Goal: Information Seeking & Learning: Learn about a topic

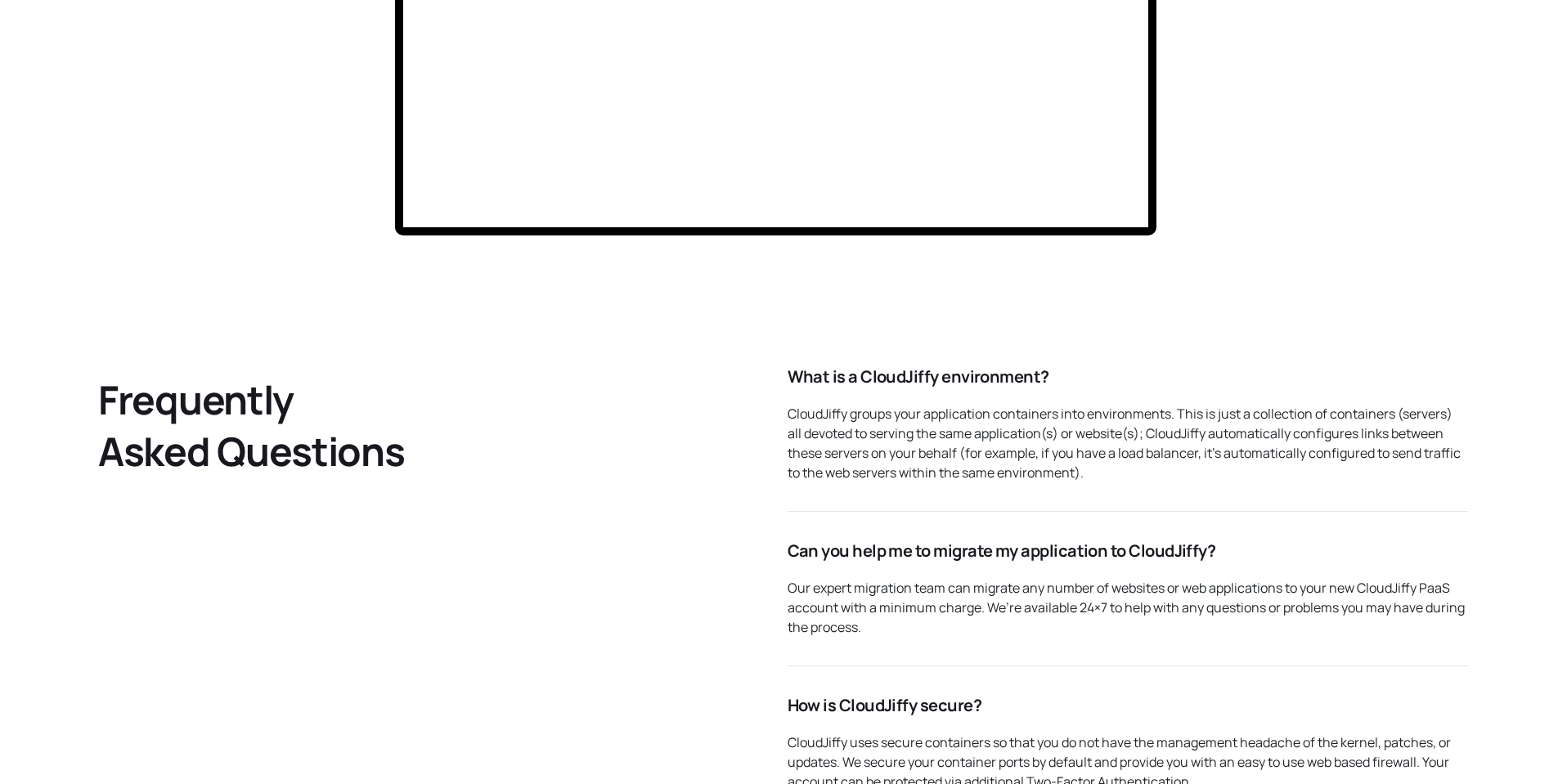
scroll to position [4642, 0]
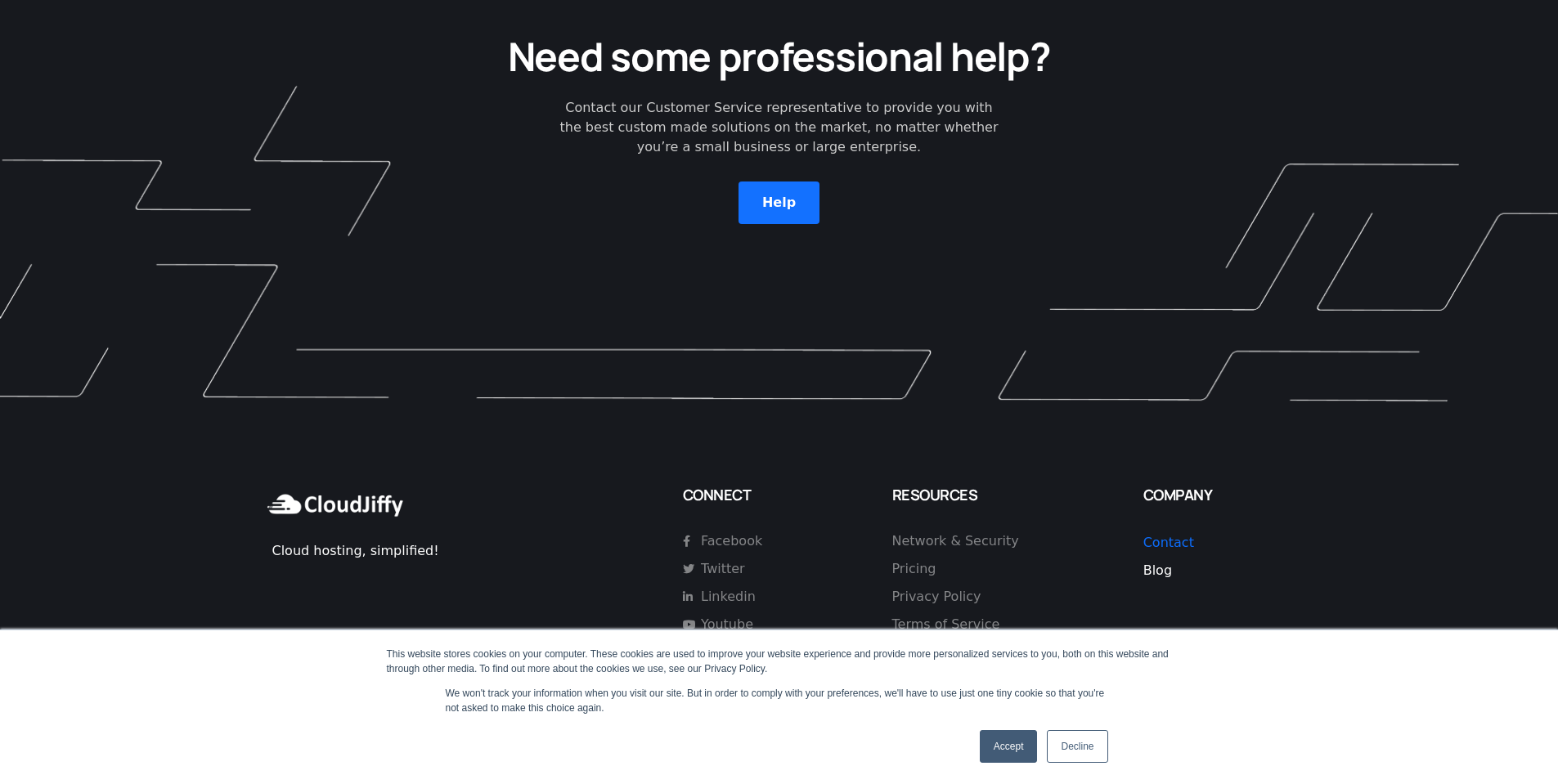
click at [1161, 562] on span "Blog" at bounding box center [1157, 570] width 29 height 16
click at [1157, 561] on p "Blog" at bounding box center [1219, 570] width 152 height 19
click at [1156, 562] on span "Blog" at bounding box center [1157, 570] width 29 height 16
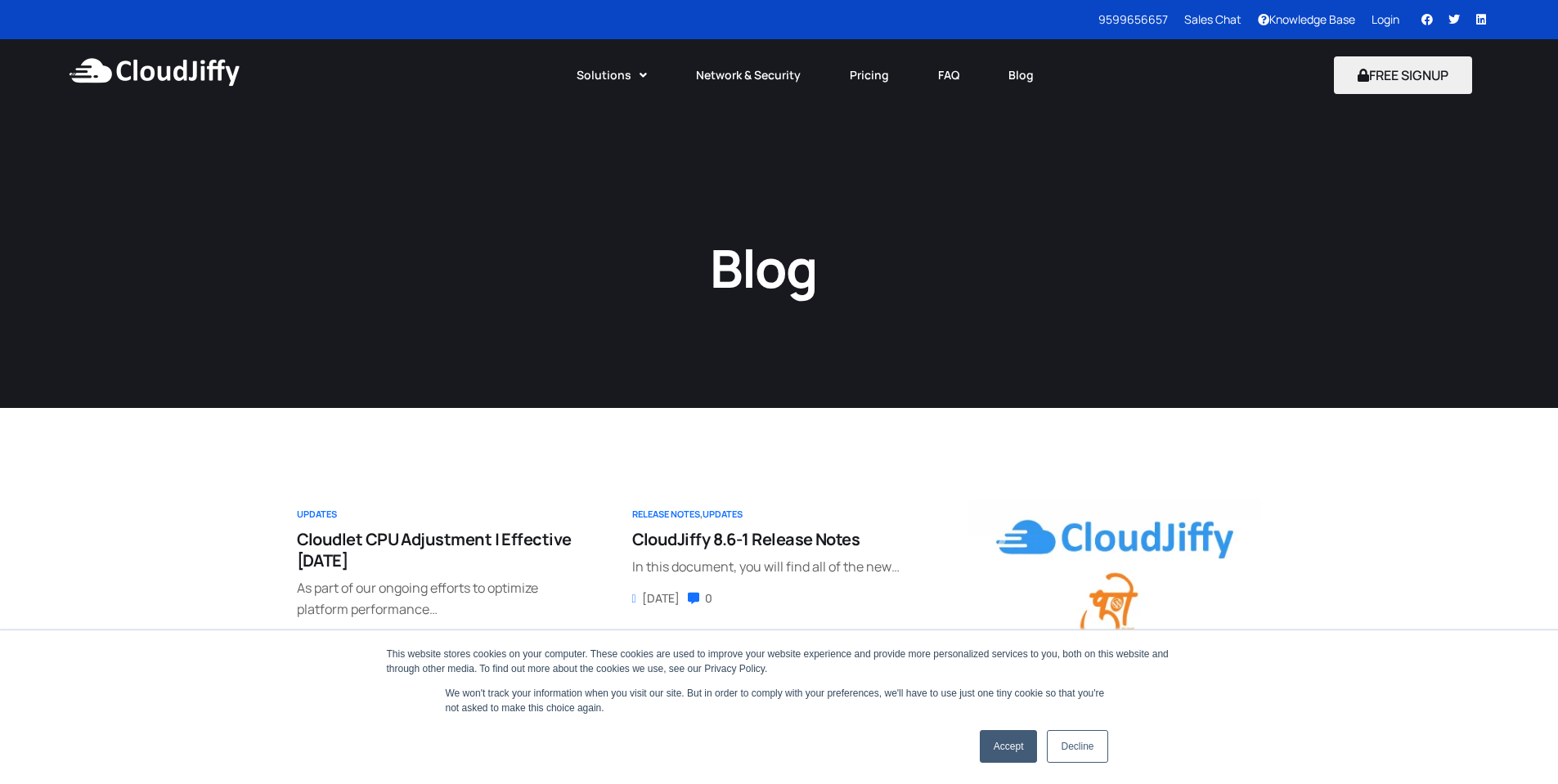
click at [1012, 752] on link "Accept" at bounding box center [1009, 746] width 58 height 32
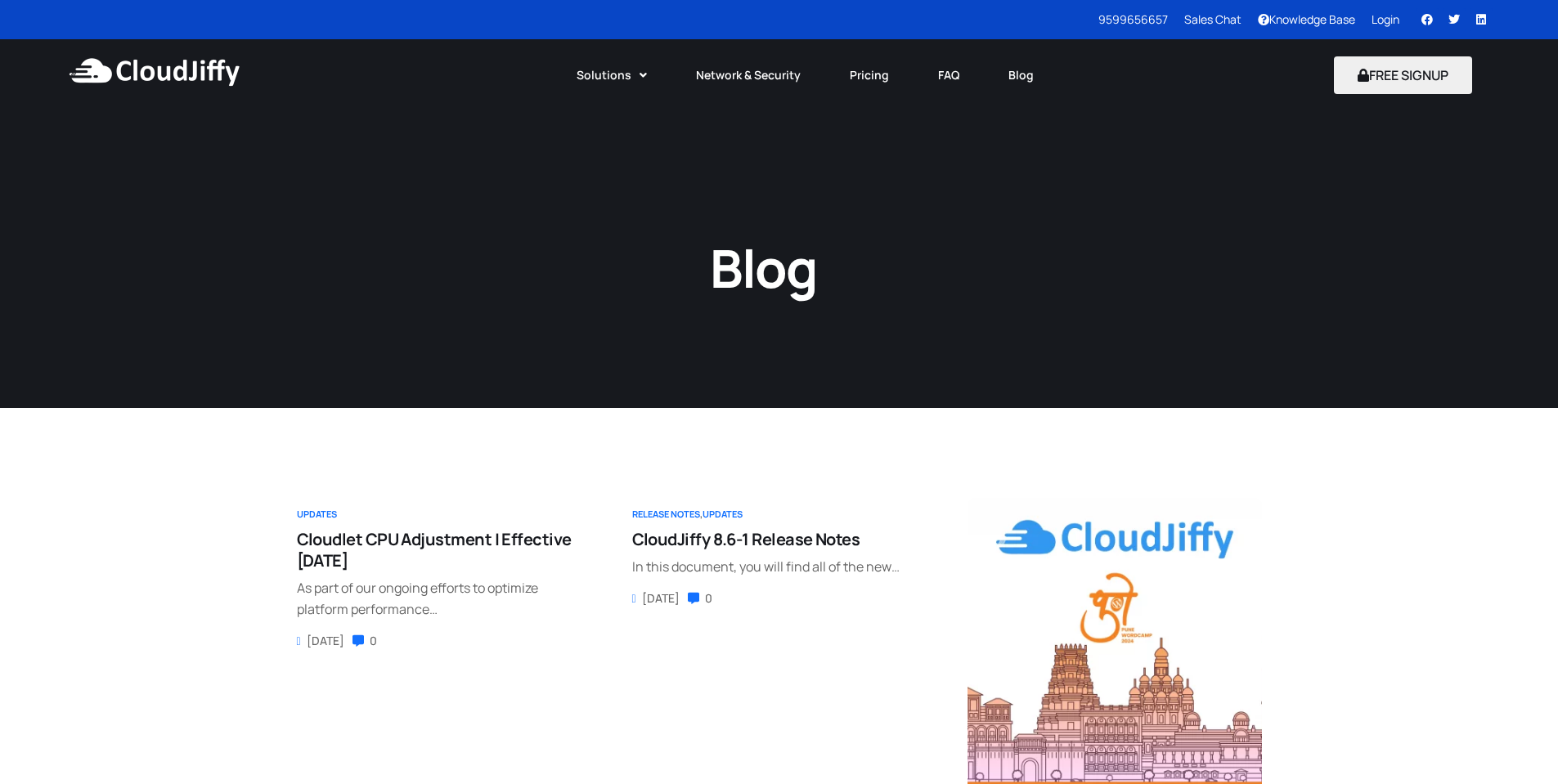
click at [968, 340] on div "Blog" at bounding box center [779, 259] width 1558 height 297
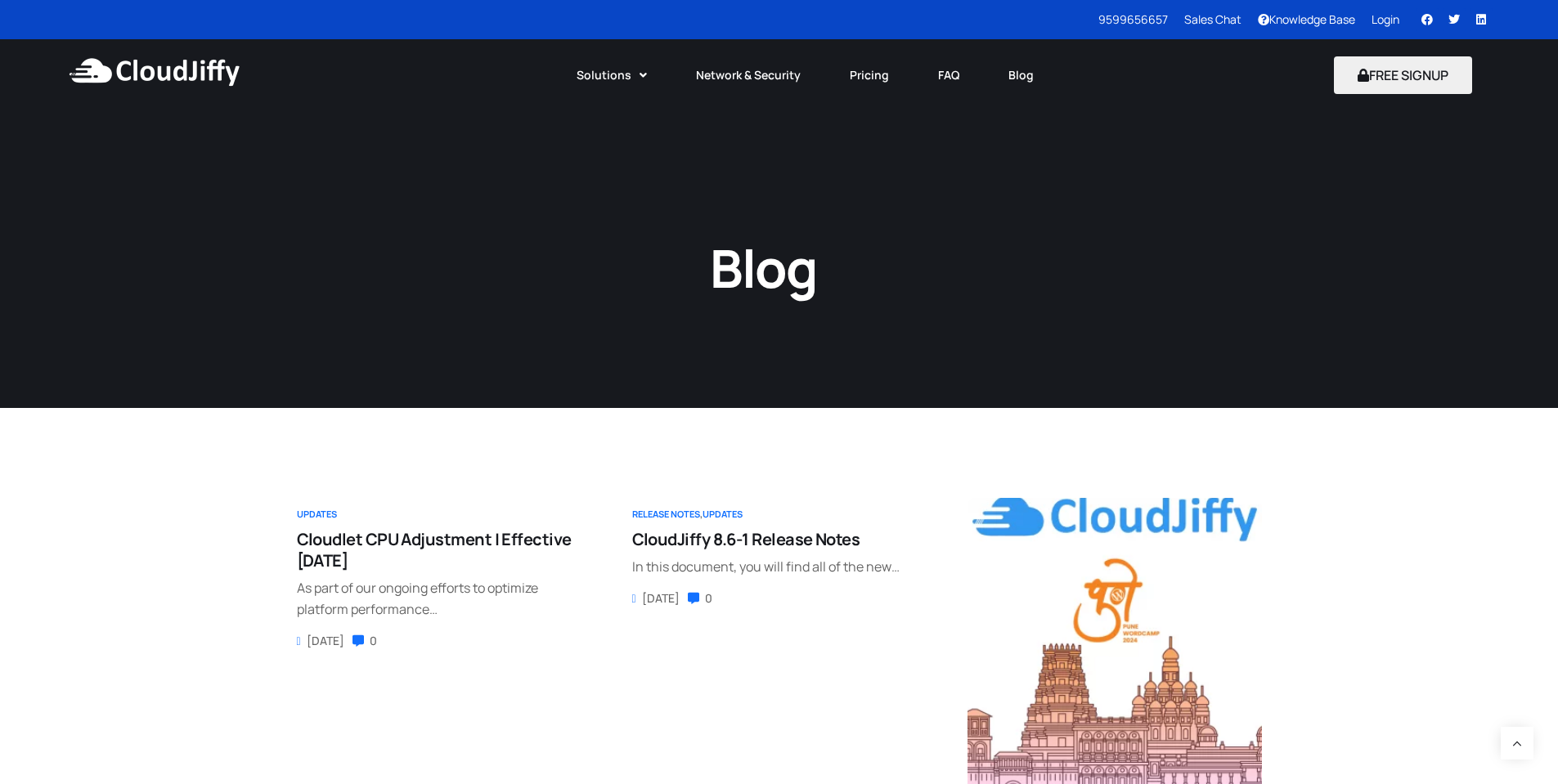
scroll to position [452, 0]
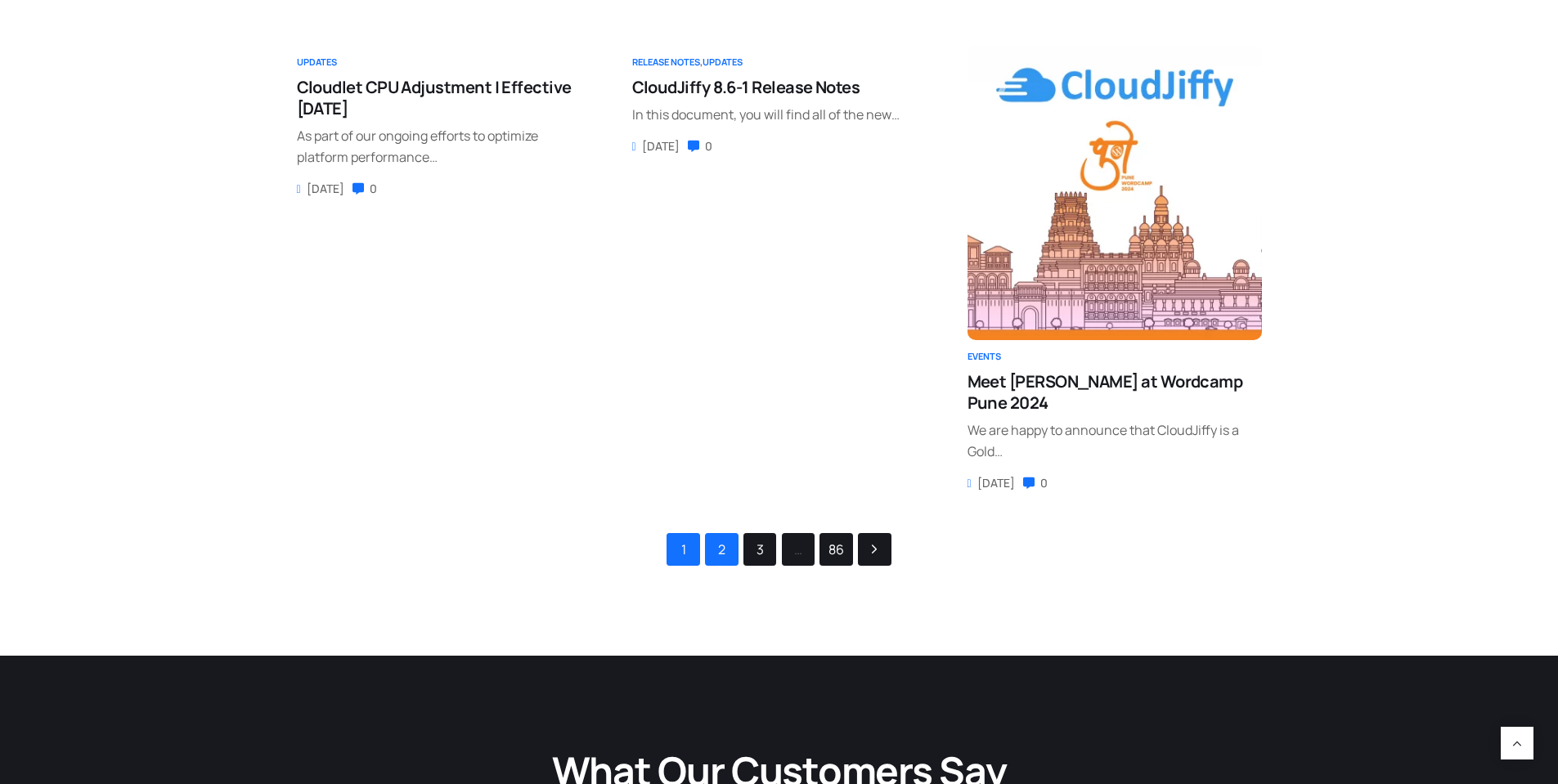
click at [711, 555] on link "2" at bounding box center [721, 550] width 31 height 31
click at [716, 553] on link "2" at bounding box center [721, 550] width 31 height 31
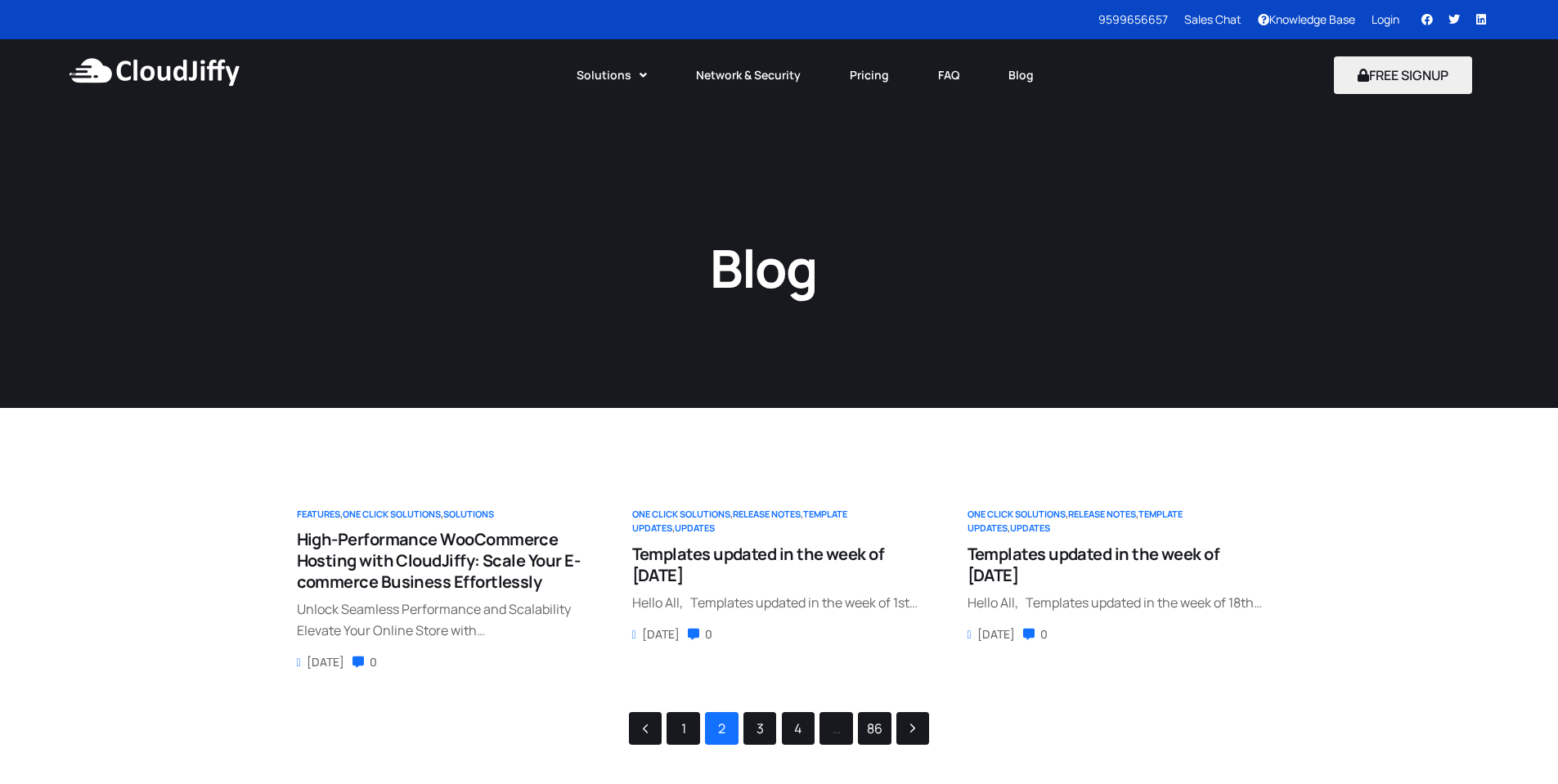
scroll to position [287, 0]
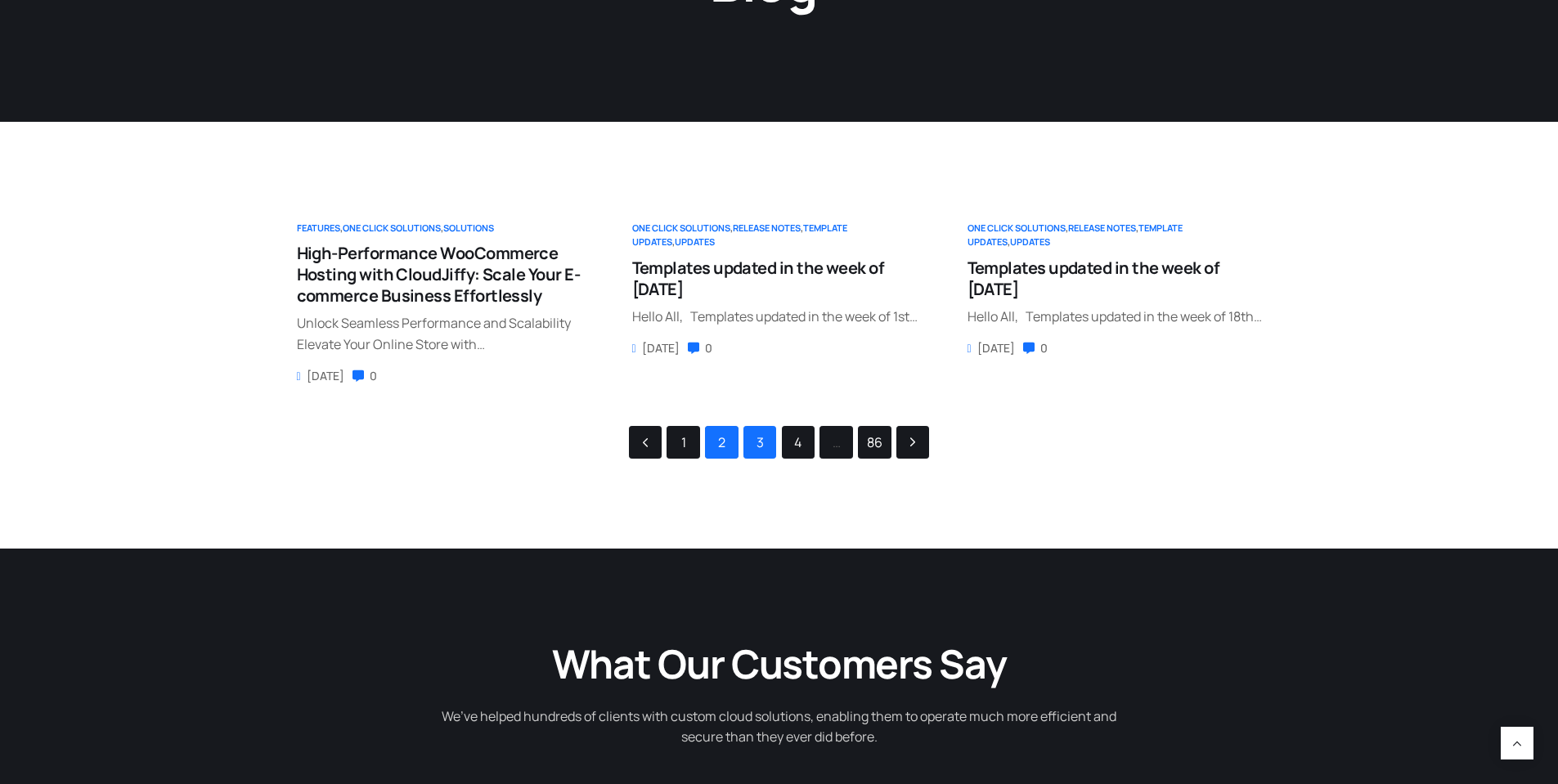
click at [766, 450] on link "3" at bounding box center [760, 443] width 31 height 31
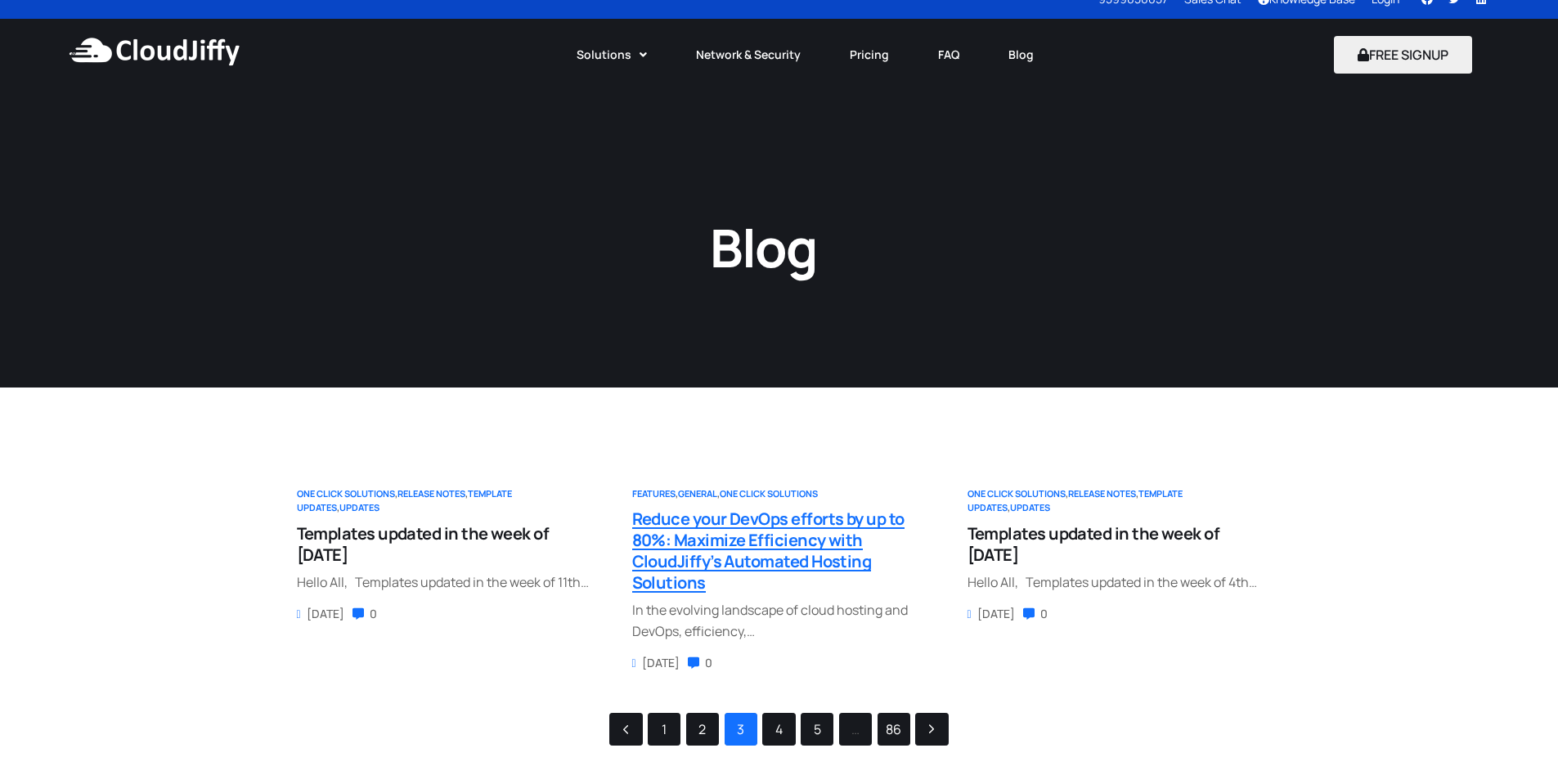
scroll to position [31, 0]
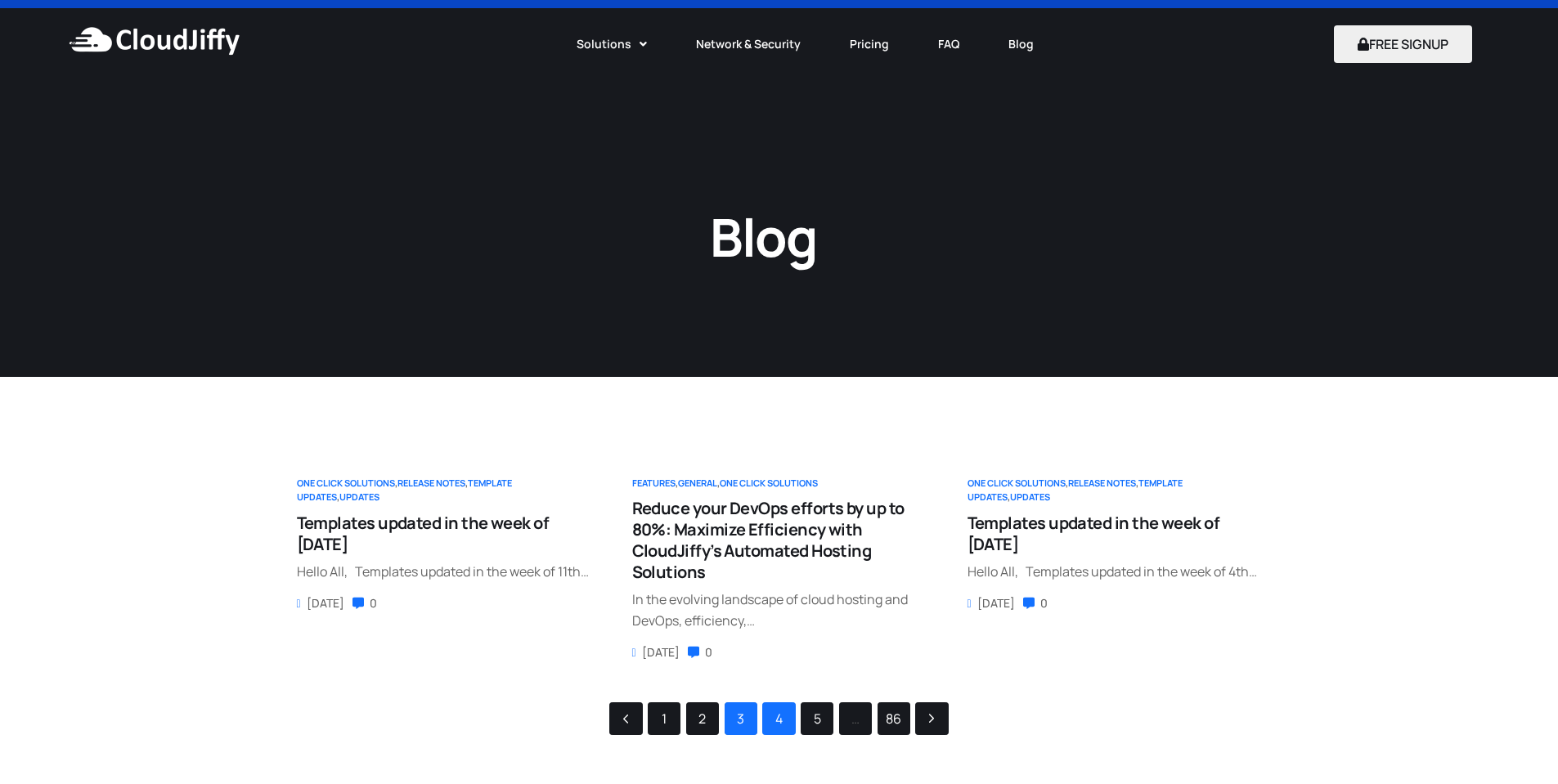
click at [782, 725] on link "4" at bounding box center [779, 719] width 31 height 31
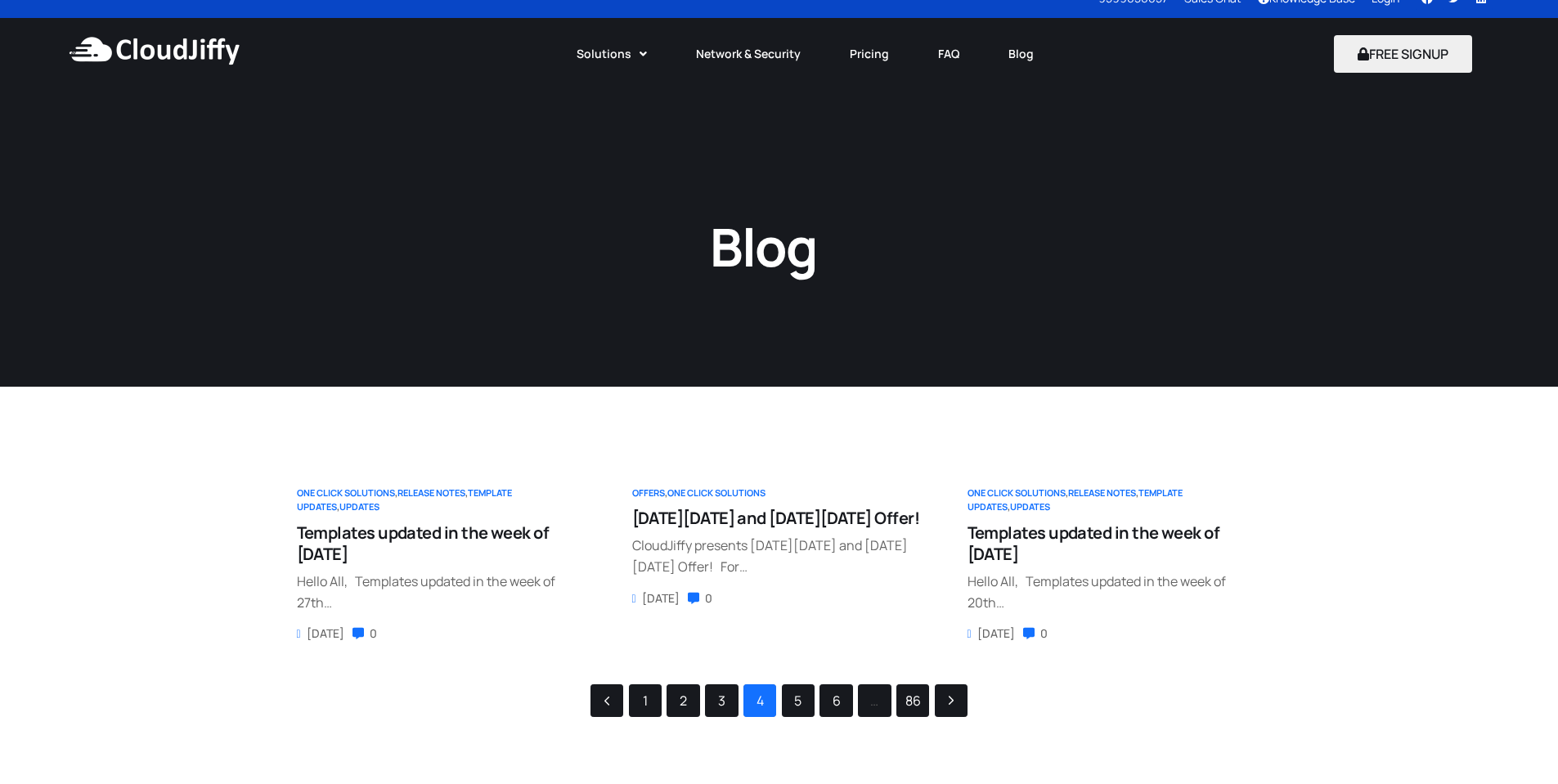
scroll to position [31, 0]
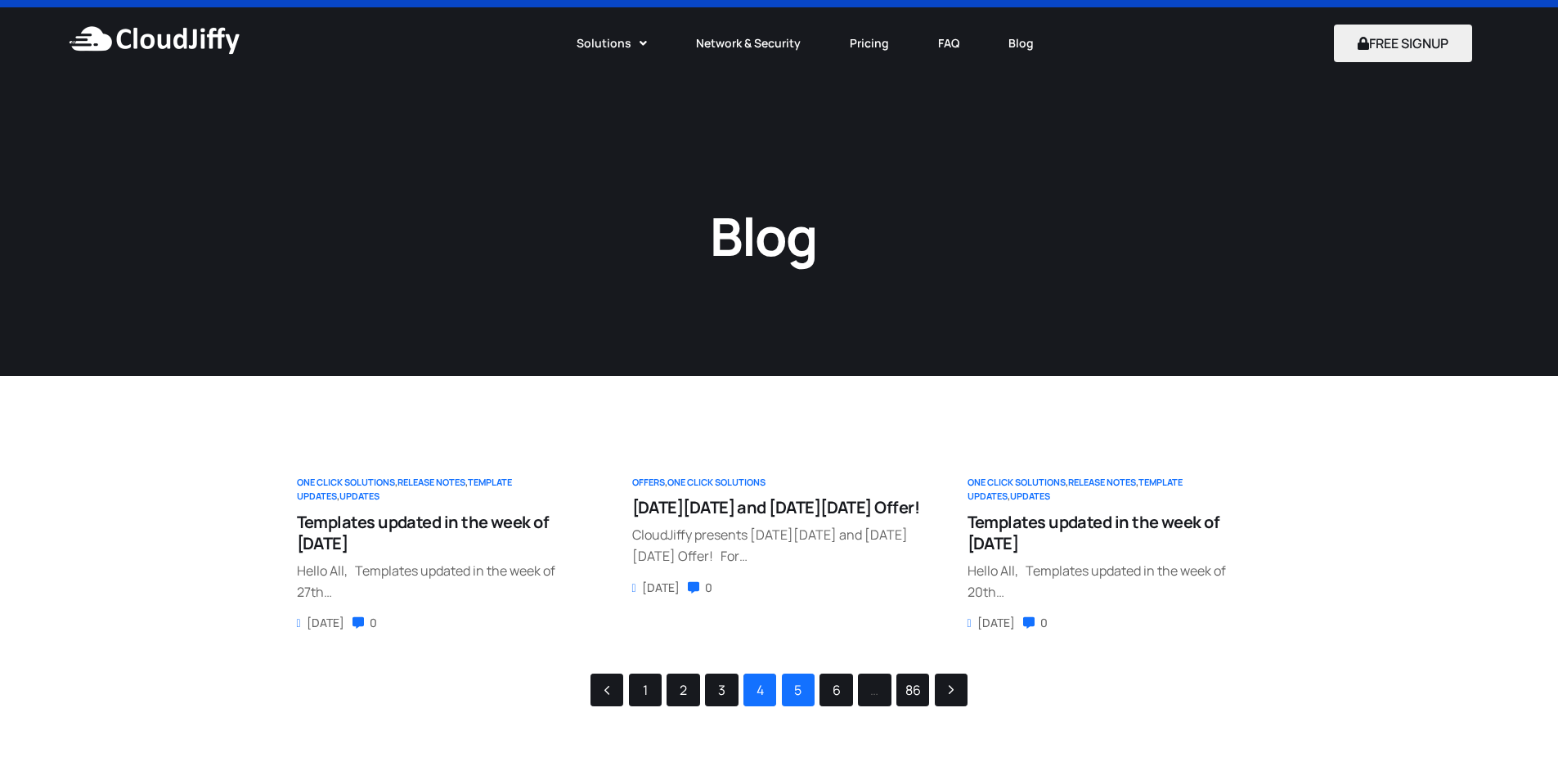
click at [800, 695] on link "5" at bounding box center [798, 691] width 31 height 31
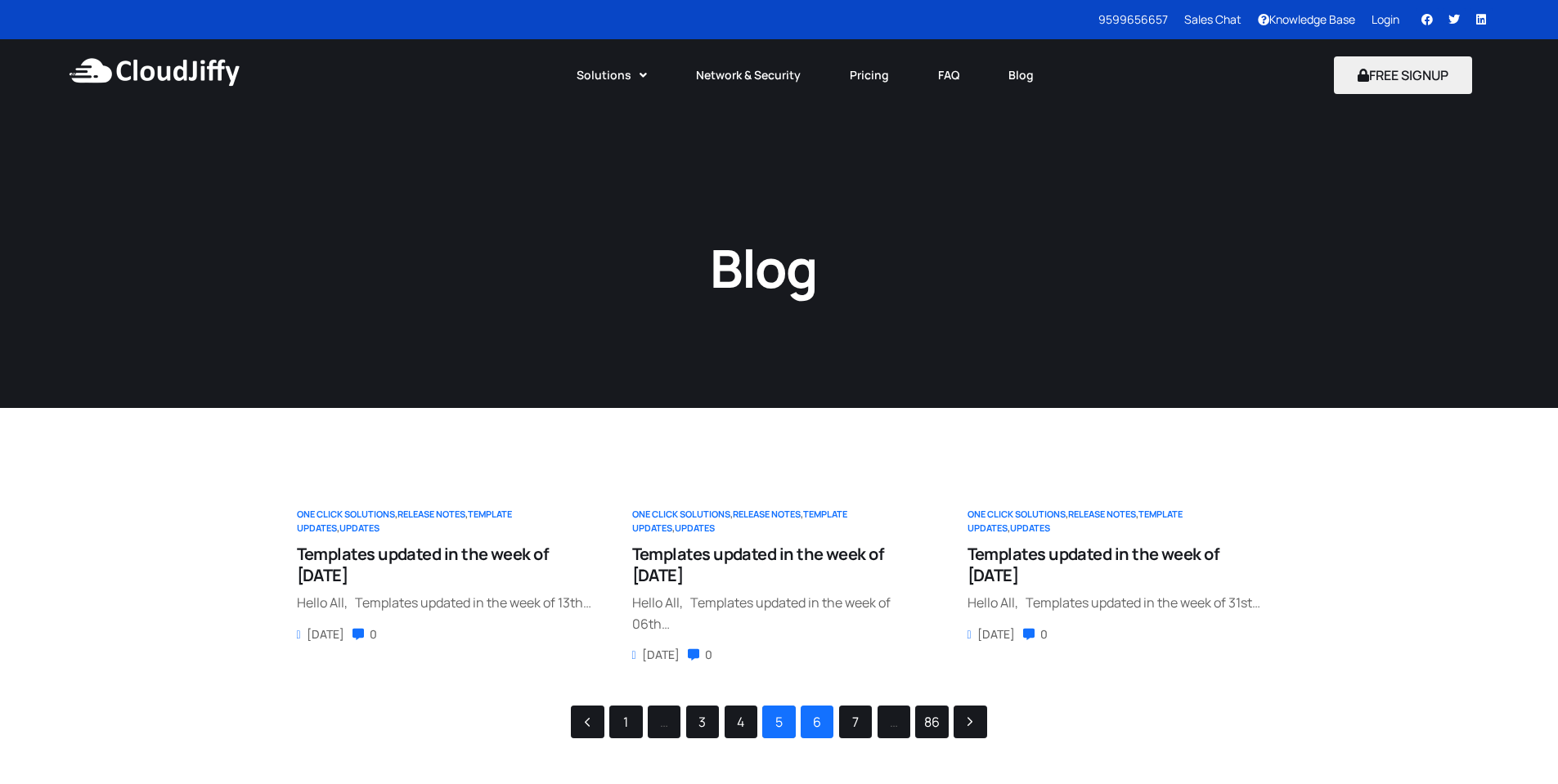
click at [823, 722] on link "6" at bounding box center [817, 722] width 31 height 31
click at [818, 721] on link "7" at bounding box center [817, 722] width 31 height 31
click at [818, 721] on link "8" at bounding box center [817, 722] width 31 height 31
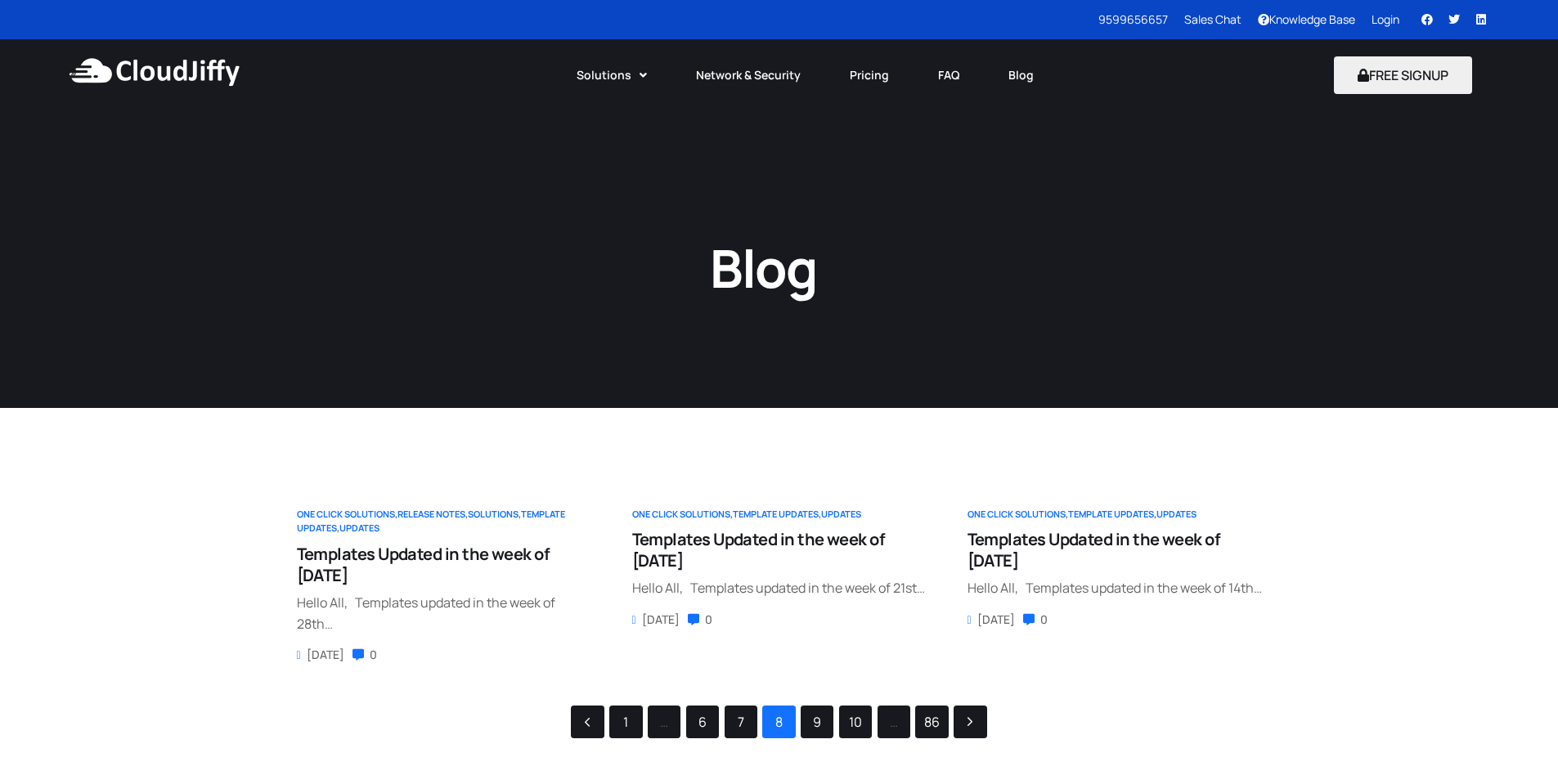
click at [818, 721] on link "9" at bounding box center [817, 722] width 31 height 31
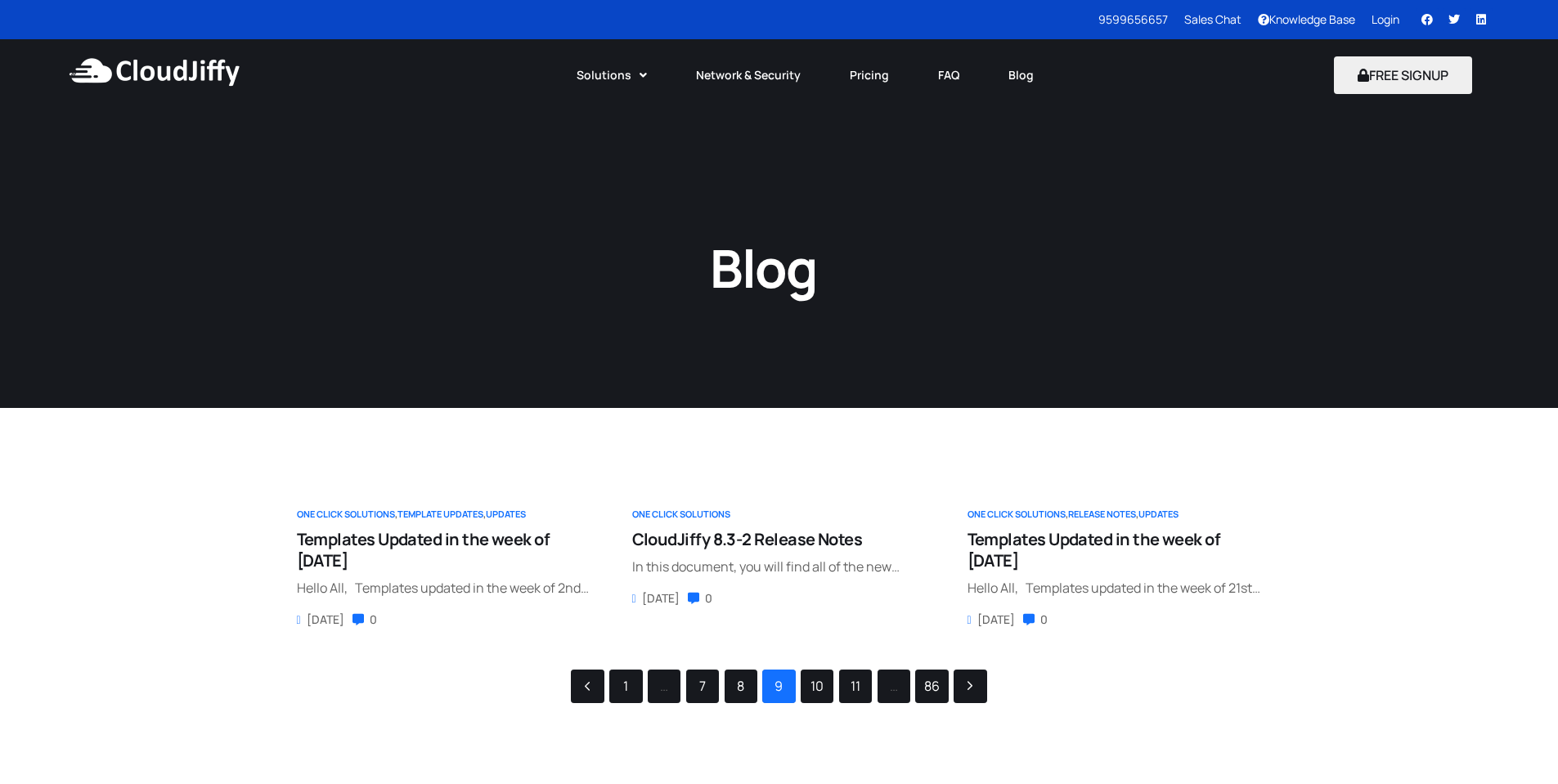
click at [818, 702] on link "10" at bounding box center [817, 686] width 31 height 31
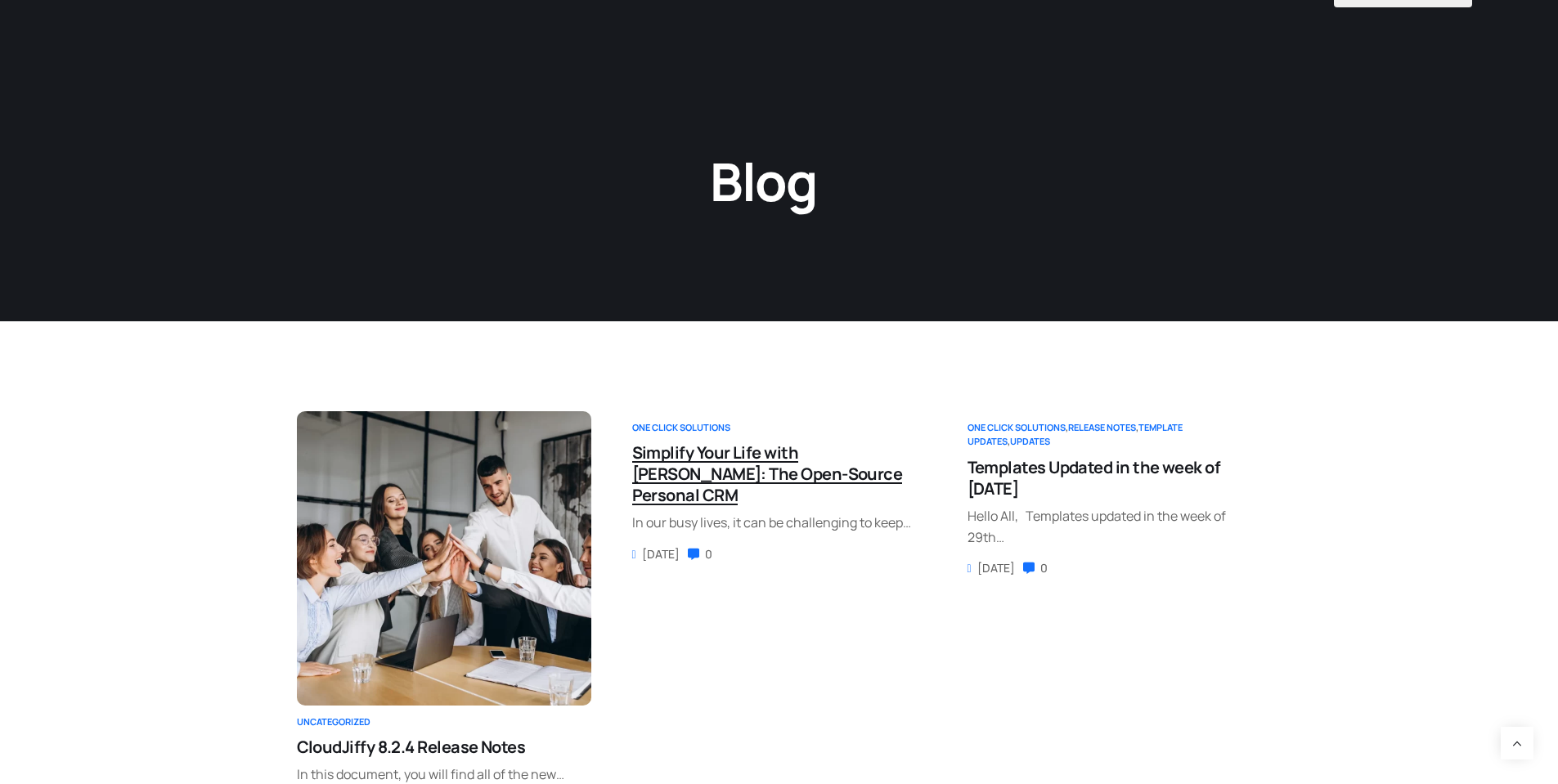
scroll to position [518, 0]
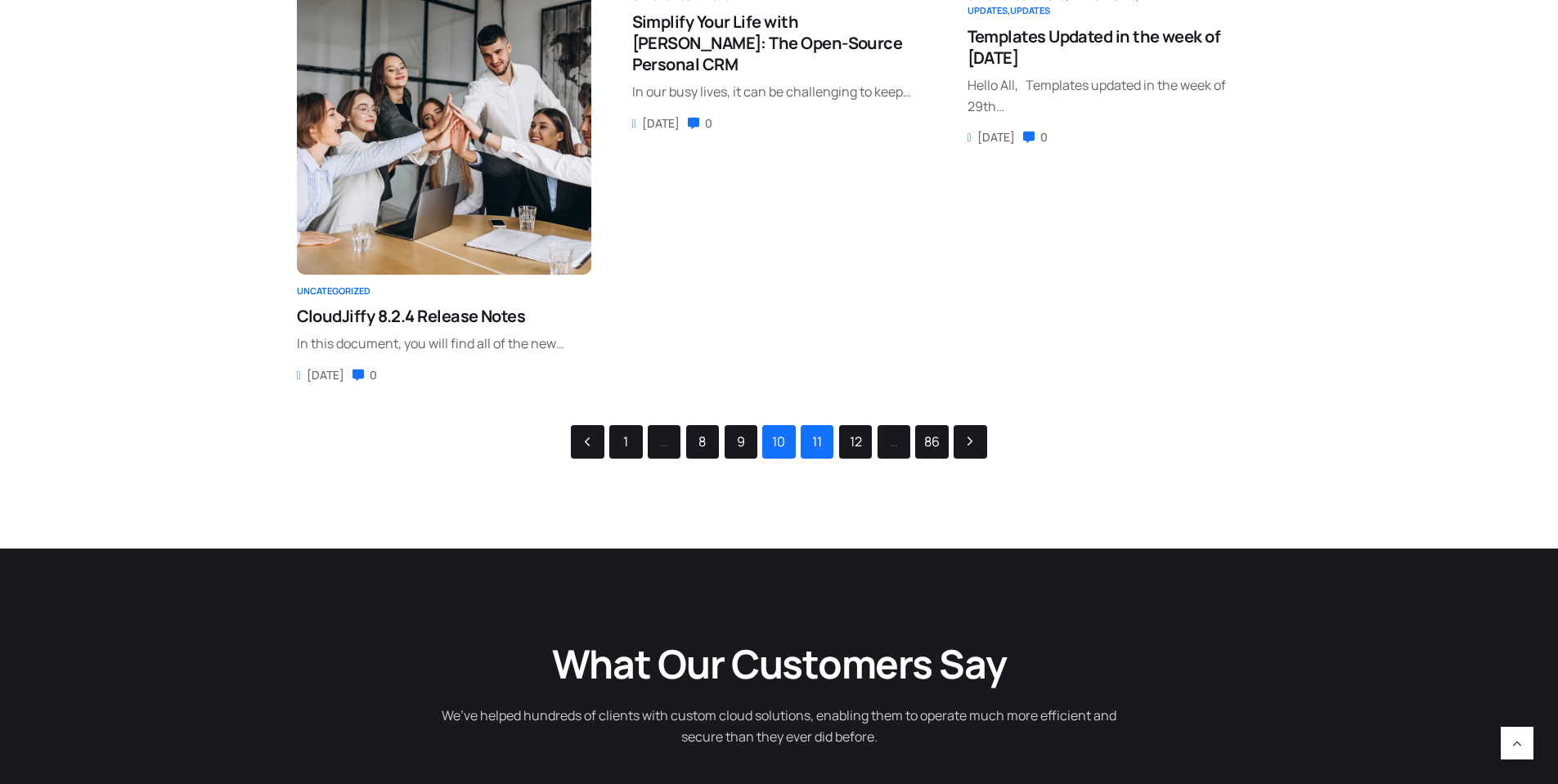
click at [827, 442] on link "11" at bounding box center [817, 442] width 31 height 31
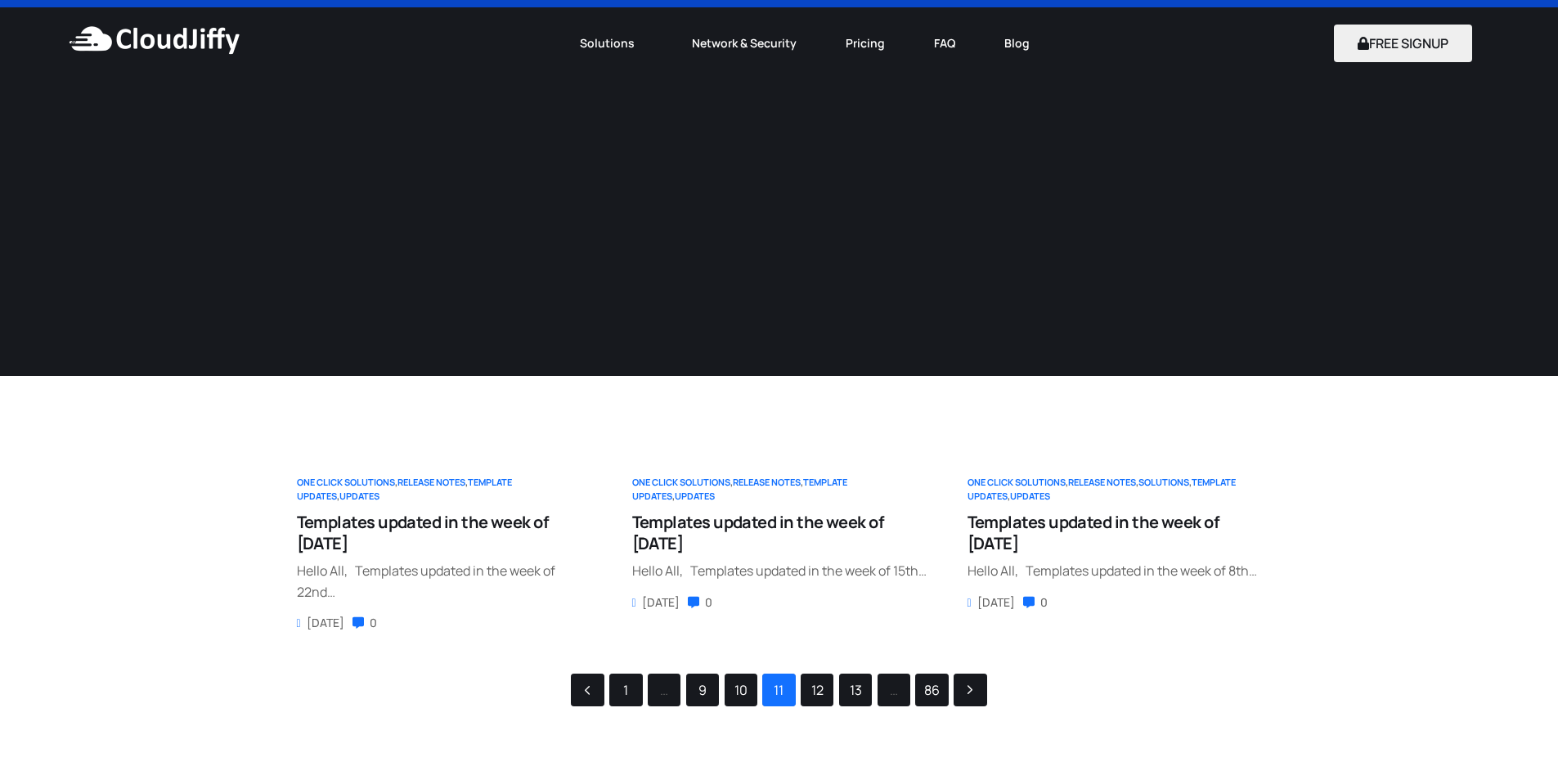
scroll to position [43, 0]
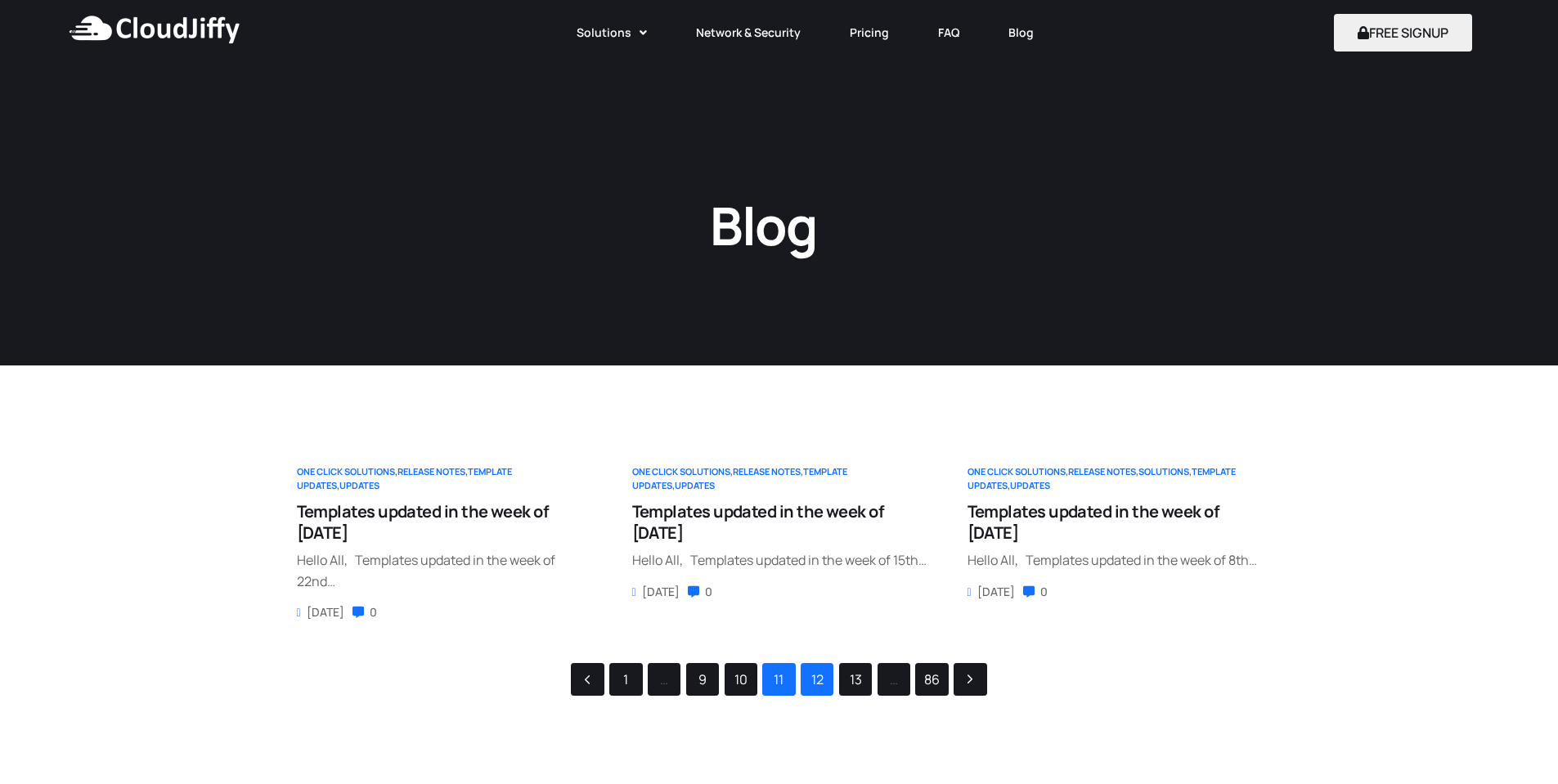
click at [825, 672] on link "12" at bounding box center [817, 680] width 31 height 31
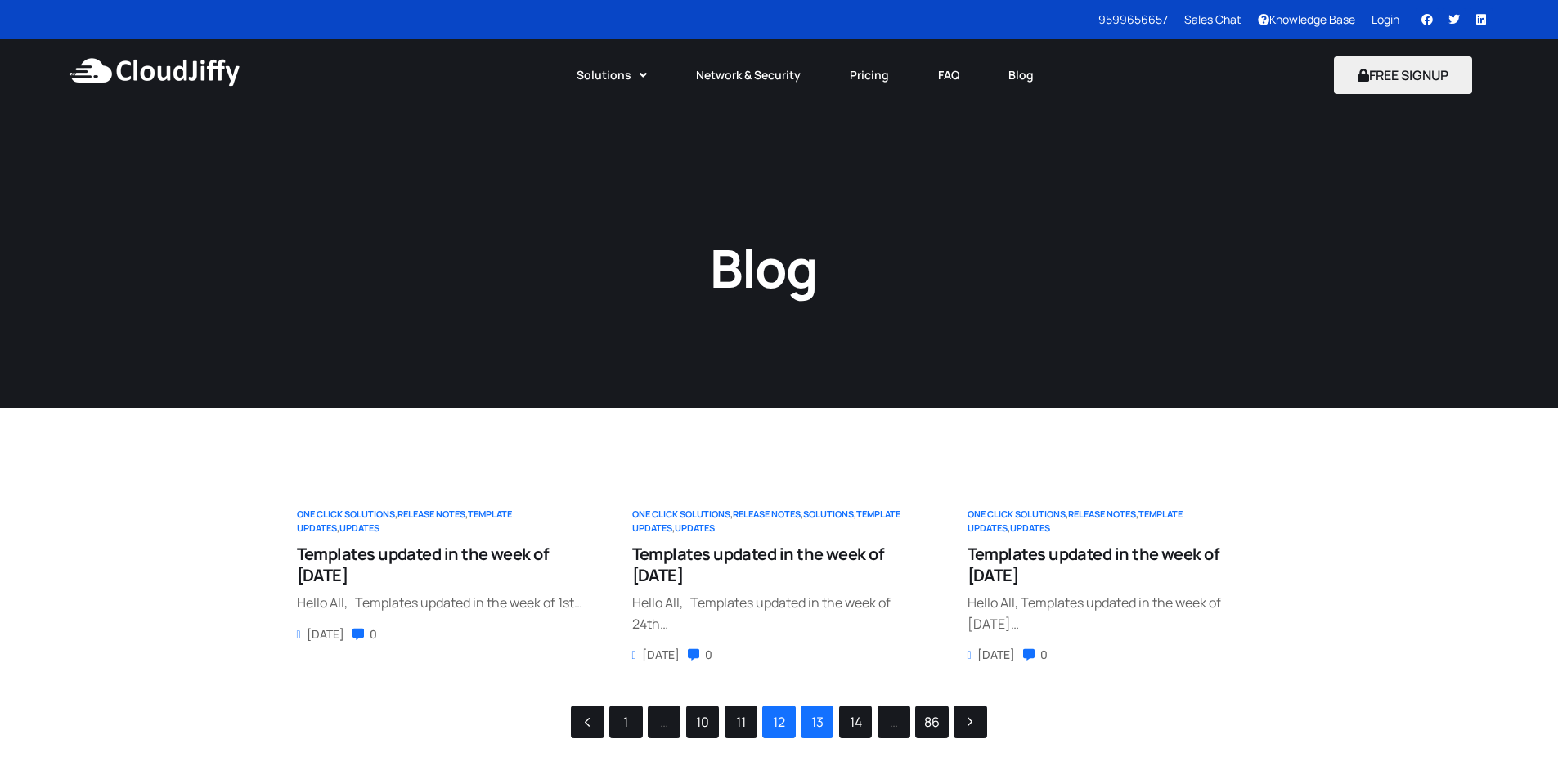
click at [812, 713] on link "13" at bounding box center [817, 722] width 31 height 31
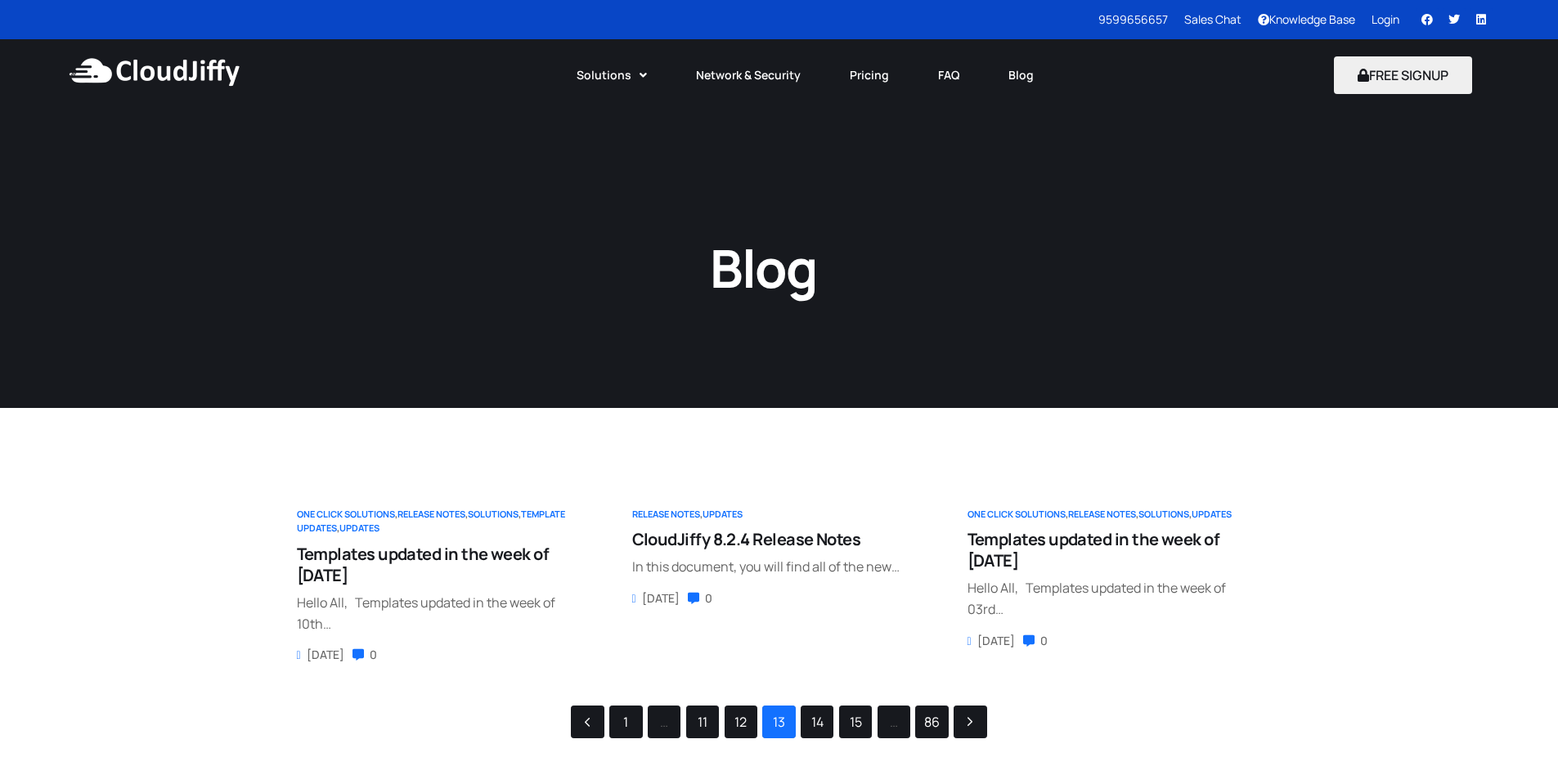
click at [817, 725] on link "14" at bounding box center [817, 722] width 31 height 31
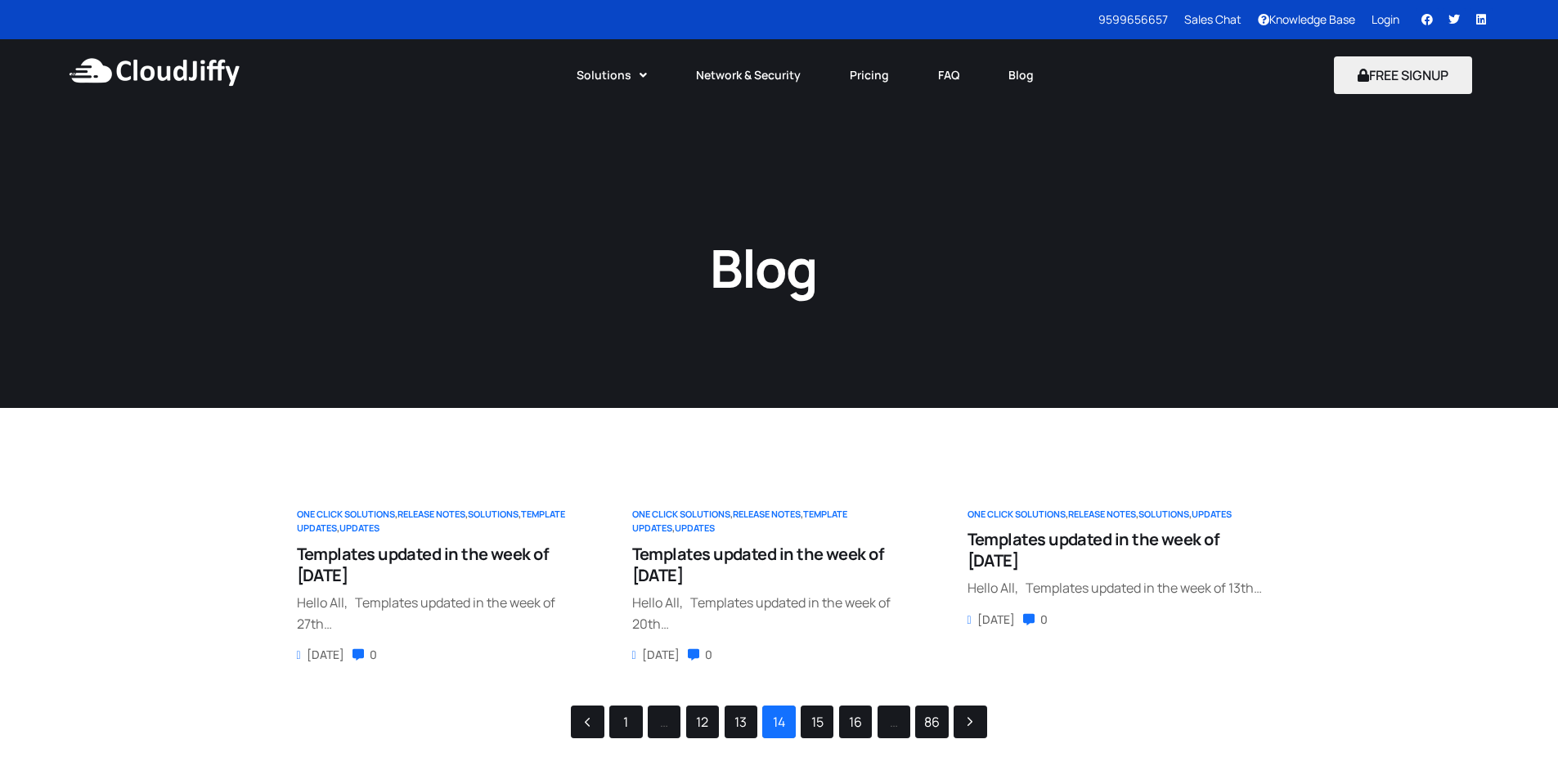
click at [817, 725] on link "15" at bounding box center [817, 722] width 31 height 31
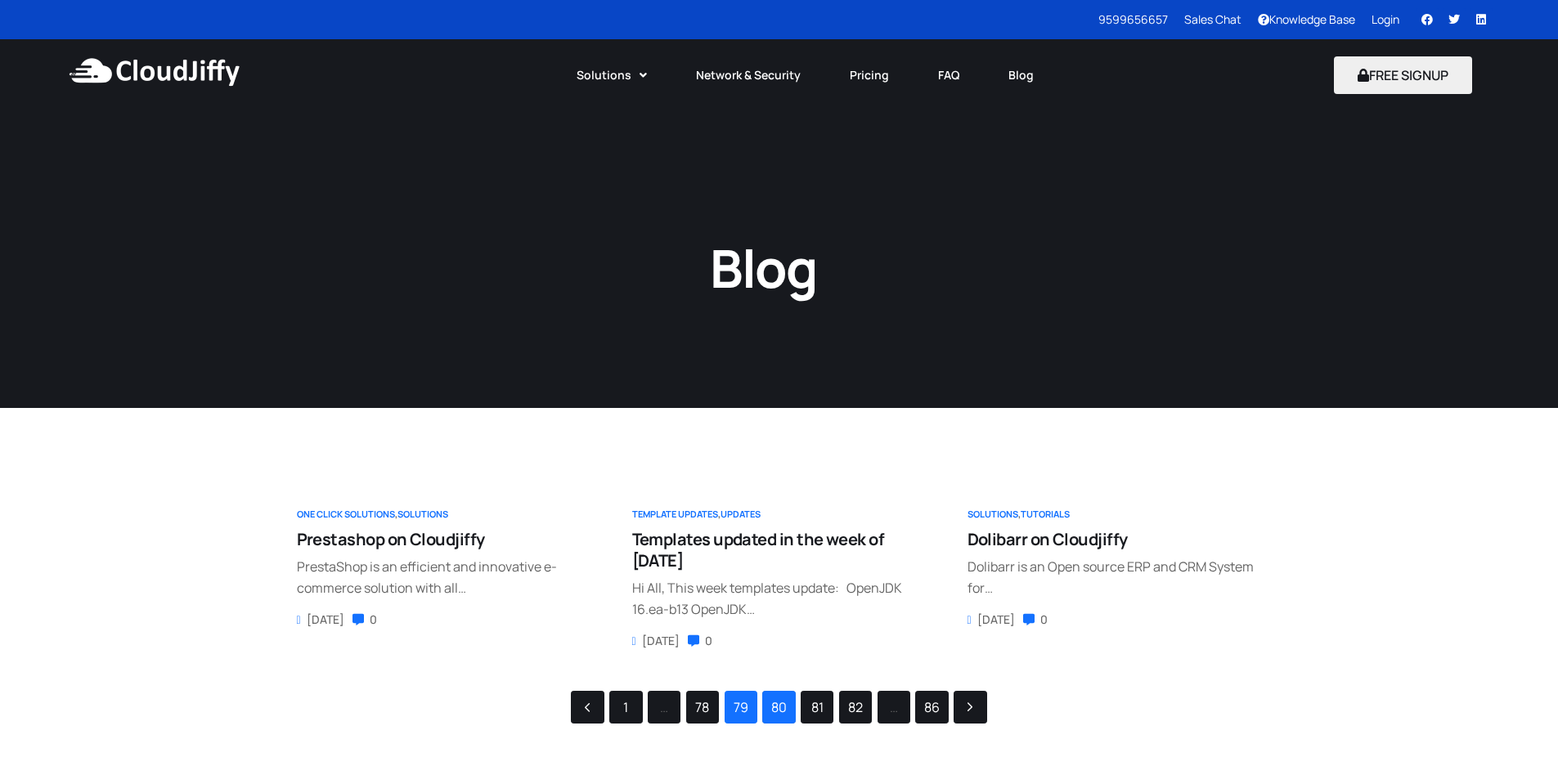
click at [740, 714] on link "79" at bounding box center [741, 707] width 31 height 31
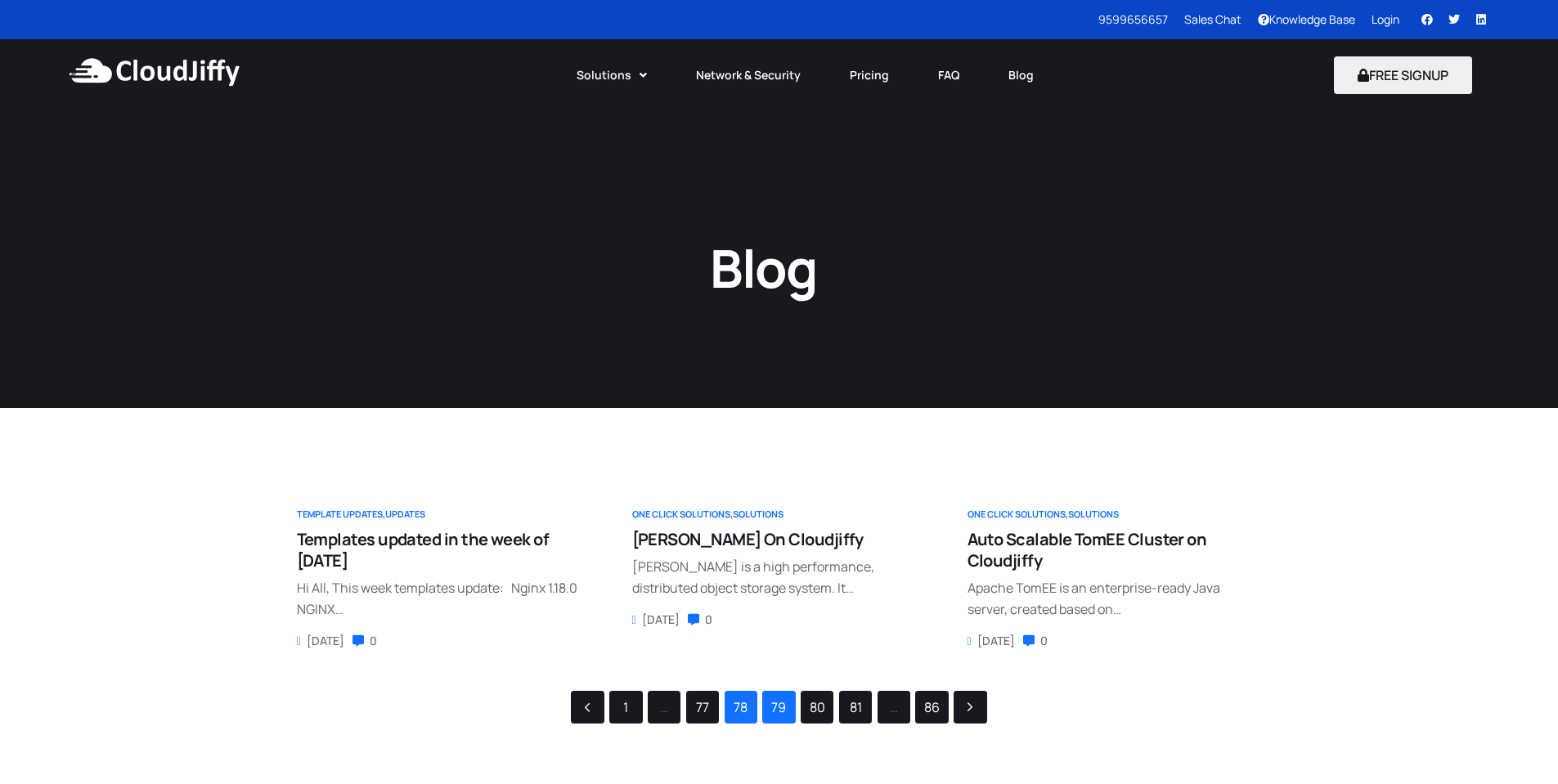
click at [744, 710] on link "78" at bounding box center [741, 707] width 31 height 31
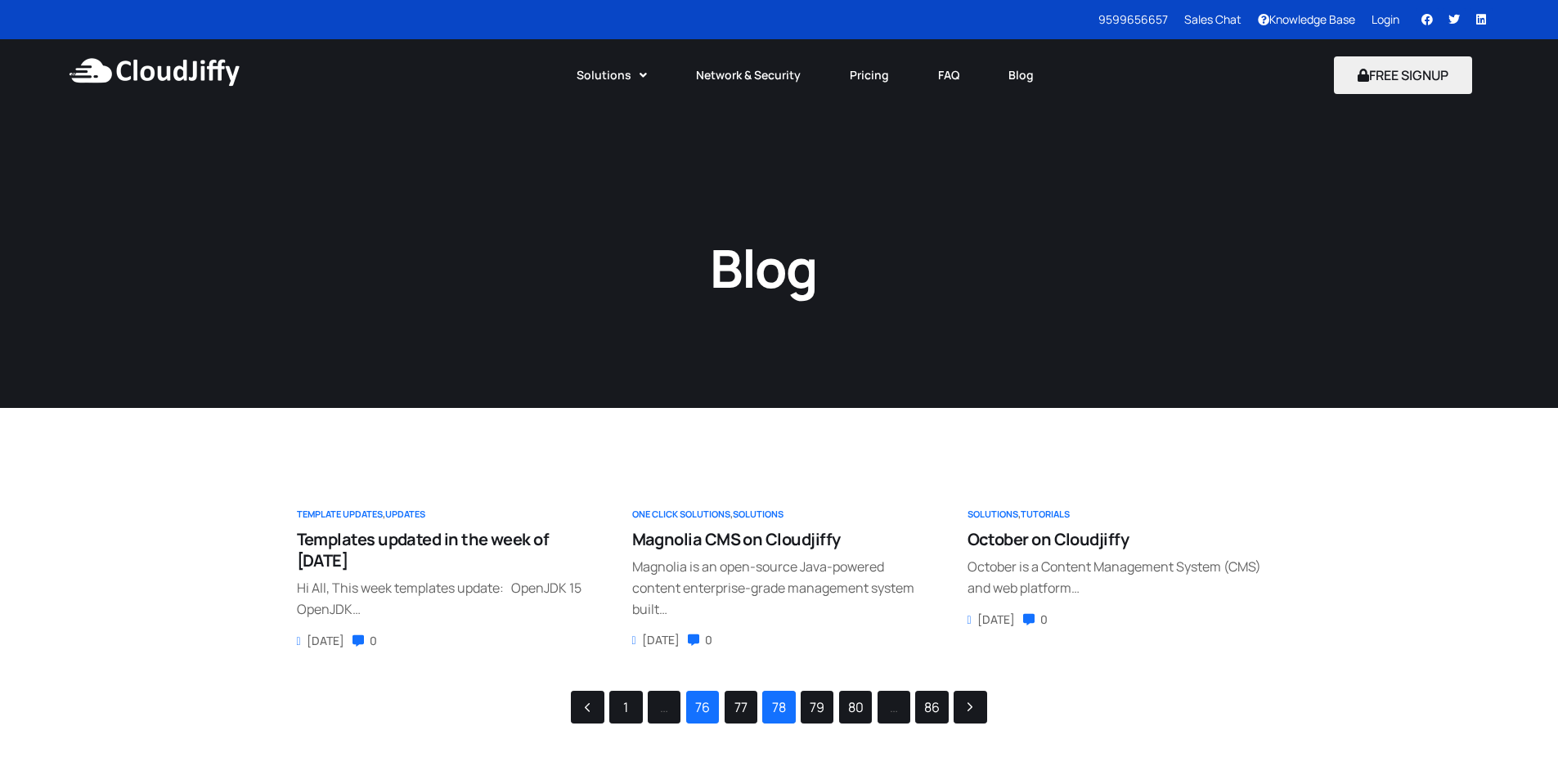
click at [704, 710] on link "76" at bounding box center [703, 707] width 31 height 31
